Goal: Unclear

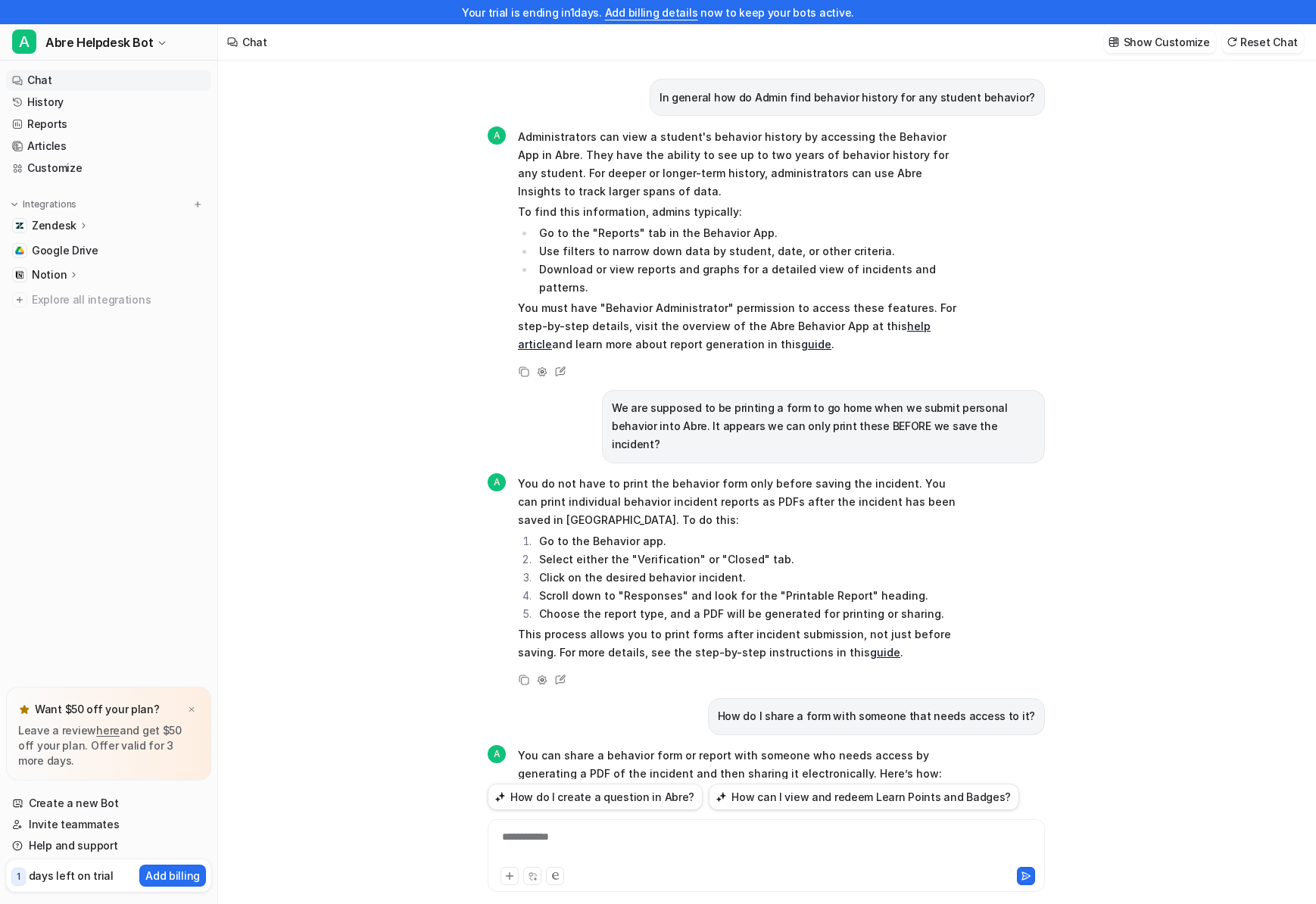
scroll to position [426, 0]
